Goal: Task Accomplishment & Management: Complete application form

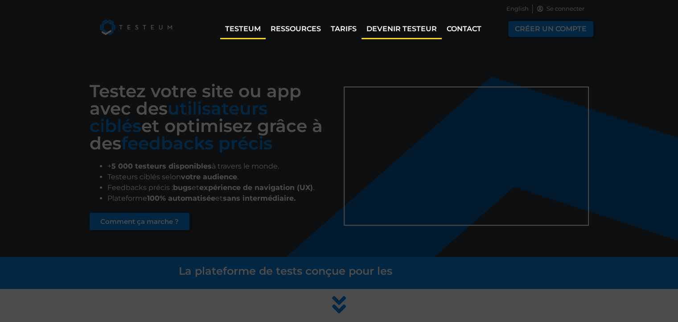
click at [410, 29] on link "Devenir testeur" at bounding box center [401, 29] width 80 height 21
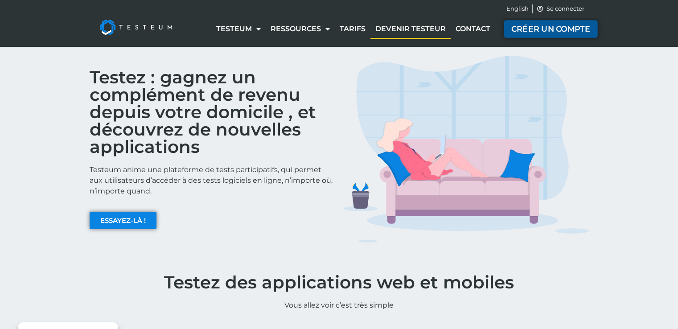
click at [538, 33] on span "CRÉER UN COMPTE" at bounding box center [550, 29] width 79 height 8
click at [544, 30] on span "CRÉER UN COMPTE" at bounding box center [550, 29] width 79 height 8
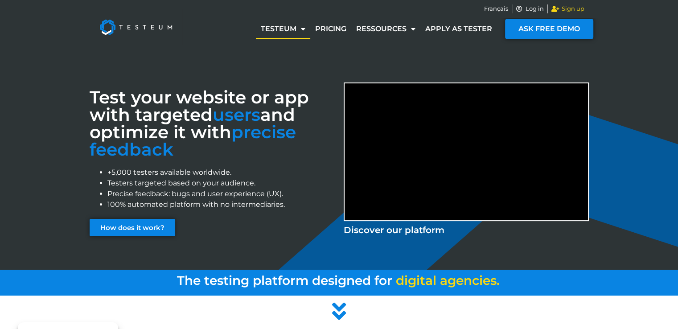
click at [571, 10] on span "Sign up" at bounding box center [571, 8] width 25 height 9
